Goal: Check status: Check status

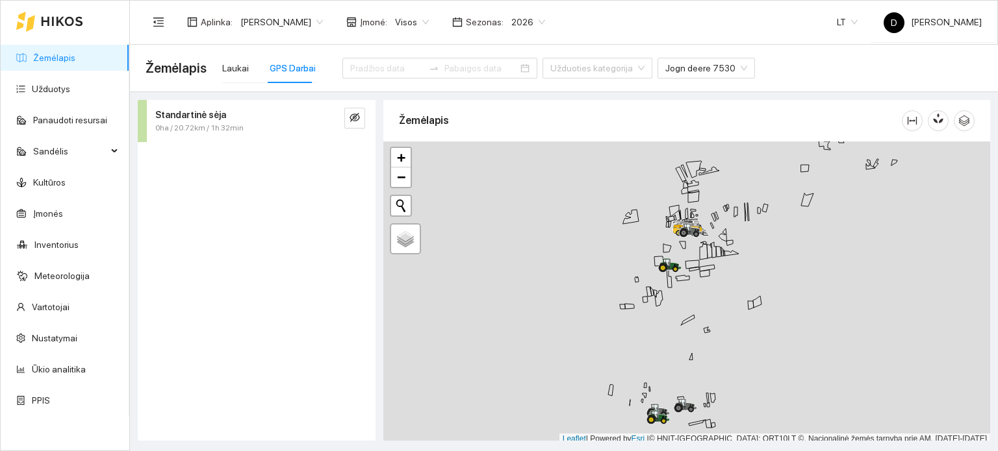
scroll to position [3, 0]
drag, startPoint x: 616, startPoint y: 381, endPoint x: 576, endPoint y: 208, distance: 177.2
click at [576, 208] on div at bounding box center [686, 289] width 607 height 303
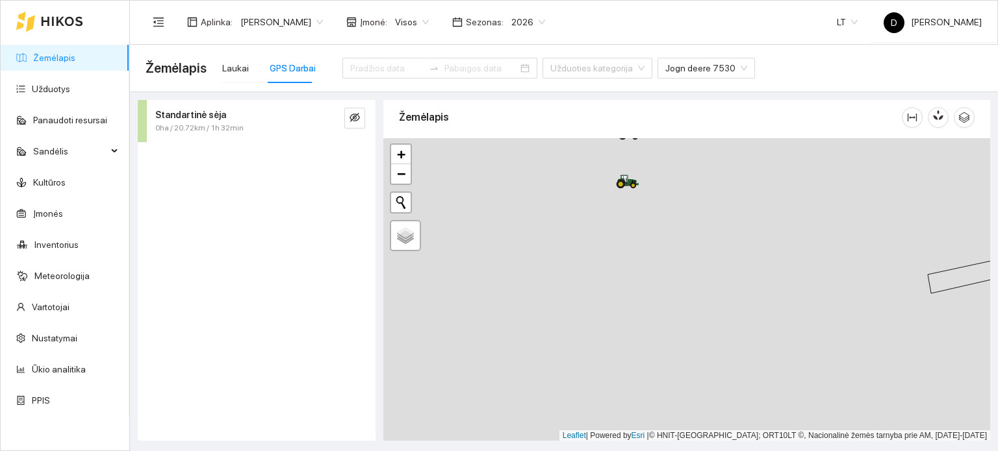
drag, startPoint x: 623, startPoint y: 224, endPoint x: 619, endPoint y: 331, distance: 107.3
click at [619, 331] on div at bounding box center [686, 289] width 607 height 303
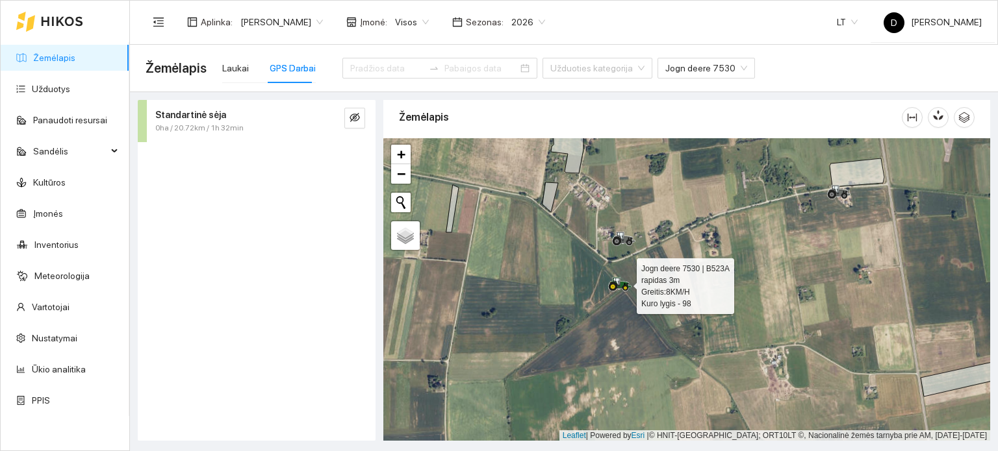
click at [618, 279] on icon at bounding box center [617, 282] width 6 height 8
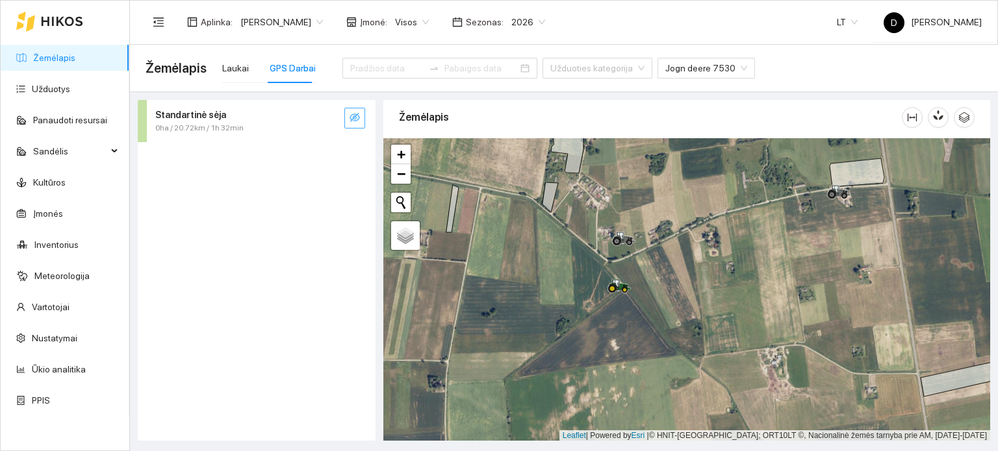
click at [352, 116] on icon "eye-invisible" at bounding box center [354, 117] width 10 height 10
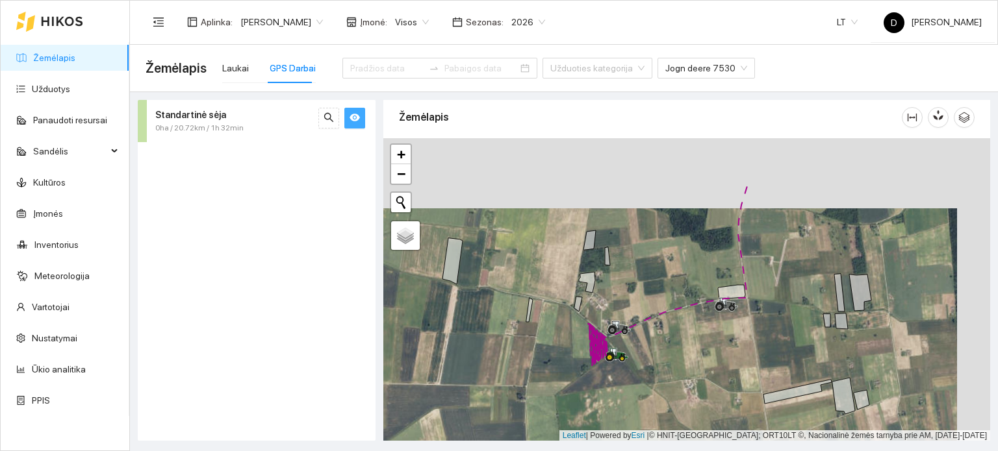
drag, startPoint x: 701, startPoint y: 223, endPoint x: 636, endPoint y: 352, distance: 144.6
click at [637, 351] on div at bounding box center [686, 289] width 607 height 303
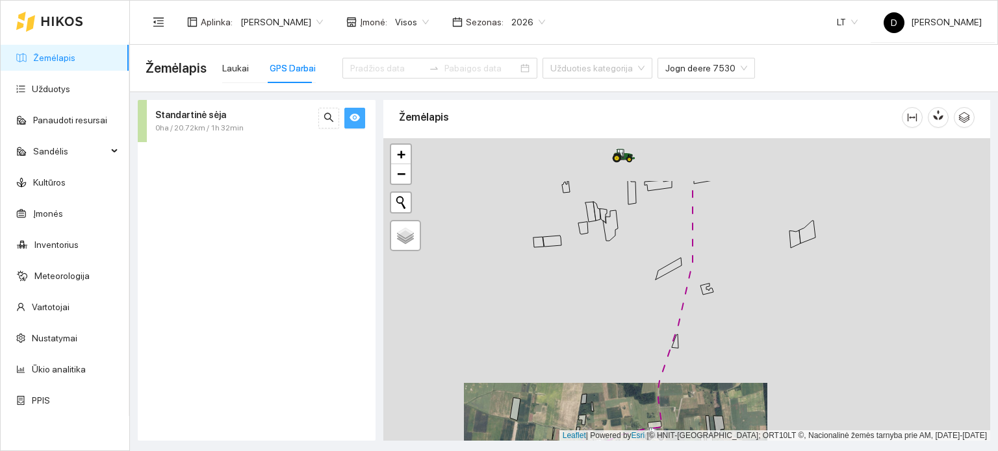
drag, startPoint x: 623, startPoint y: 274, endPoint x: 593, endPoint y: 401, distance: 130.9
click at [593, 401] on div at bounding box center [686, 289] width 607 height 303
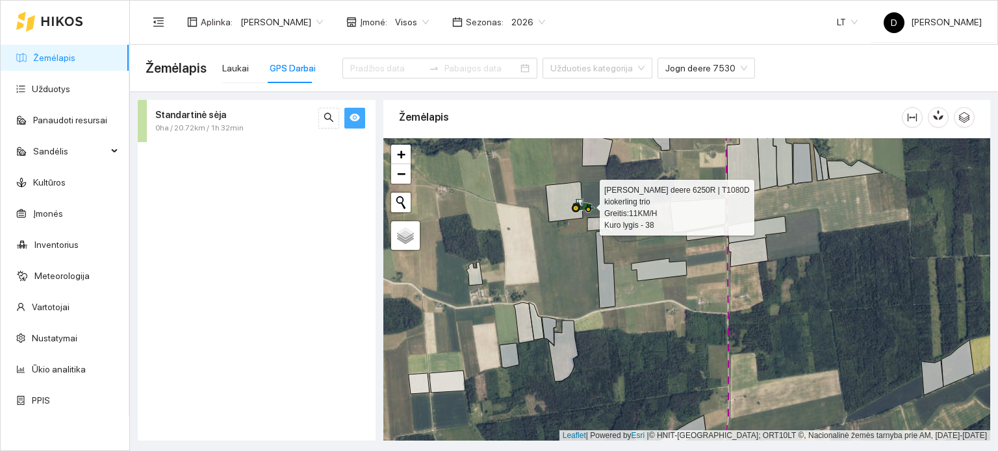
click at [580, 205] on icon at bounding box center [580, 203] width 6 height 8
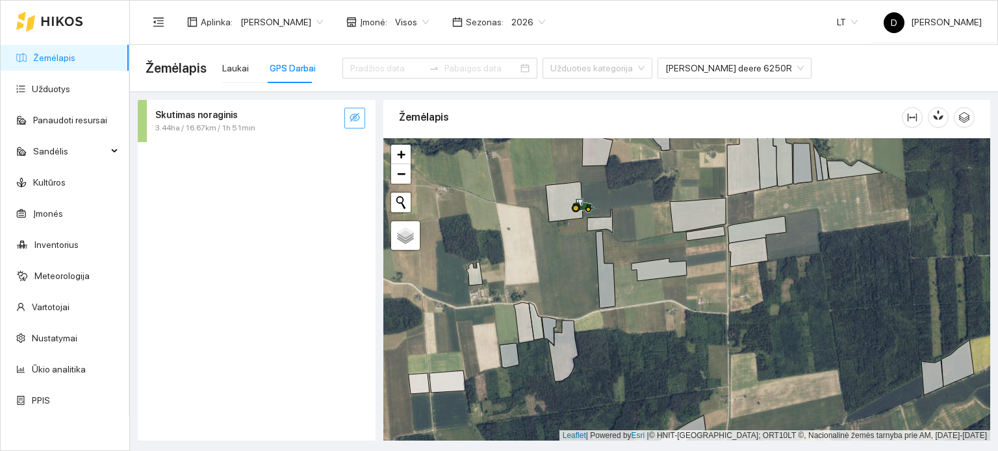
click at [357, 115] on icon "eye-invisible" at bounding box center [354, 117] width 10 height 10
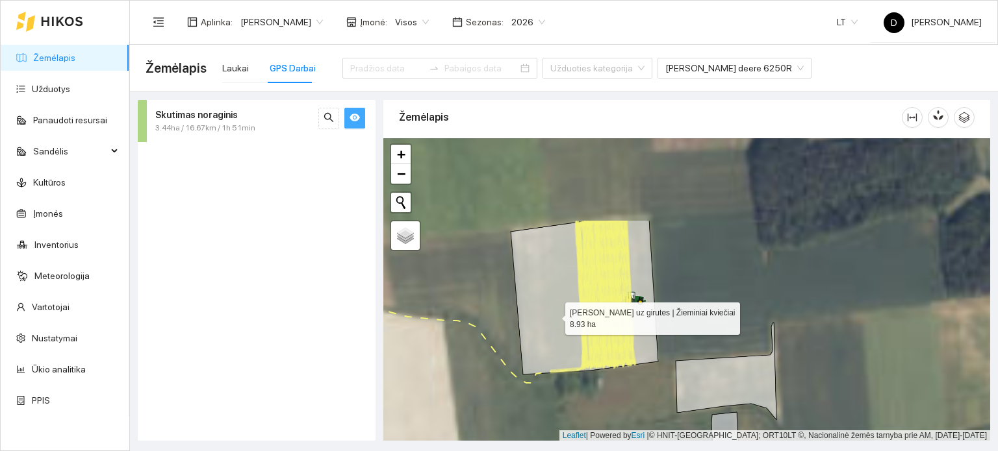
drag, startPoint x: 515, startPoint y: 210, endPoint x: 553, endPoint y: 314, distance: 110.8
click at [553, 314] on icon at bounding box center [583, 297] width 147 height 155
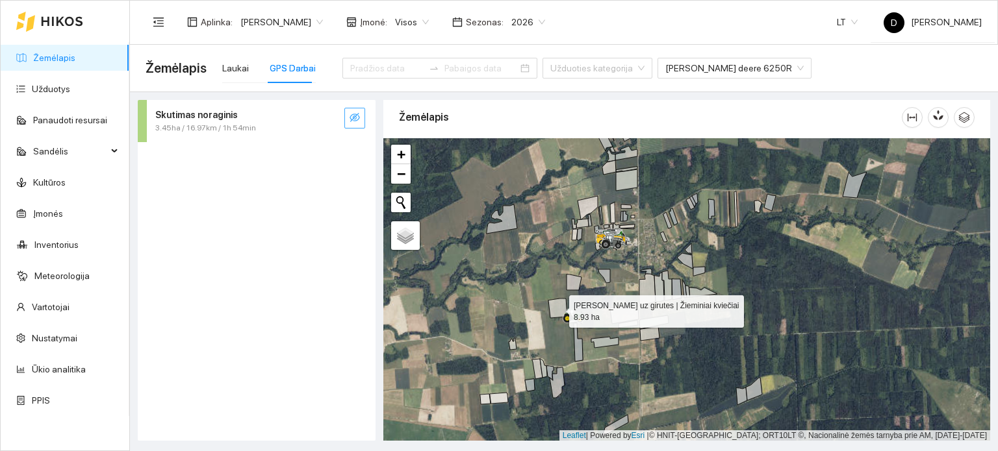
click at [553, 346] on div at bounding box center [686, 289] width 607 height 303
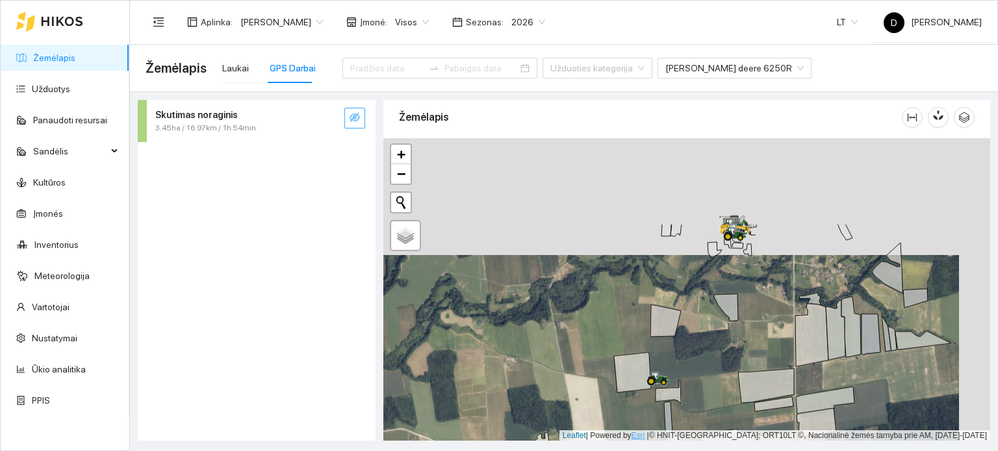
drag, startPoint x: 754, startPoint y: 289, endPoint x: 704, endPoint y: 434, distance: 153.8
click at [704, 434] on div at bounding box center [686, 289] width 607 height 303
